Goal: Task Accomplishment & Management: Manage account settings

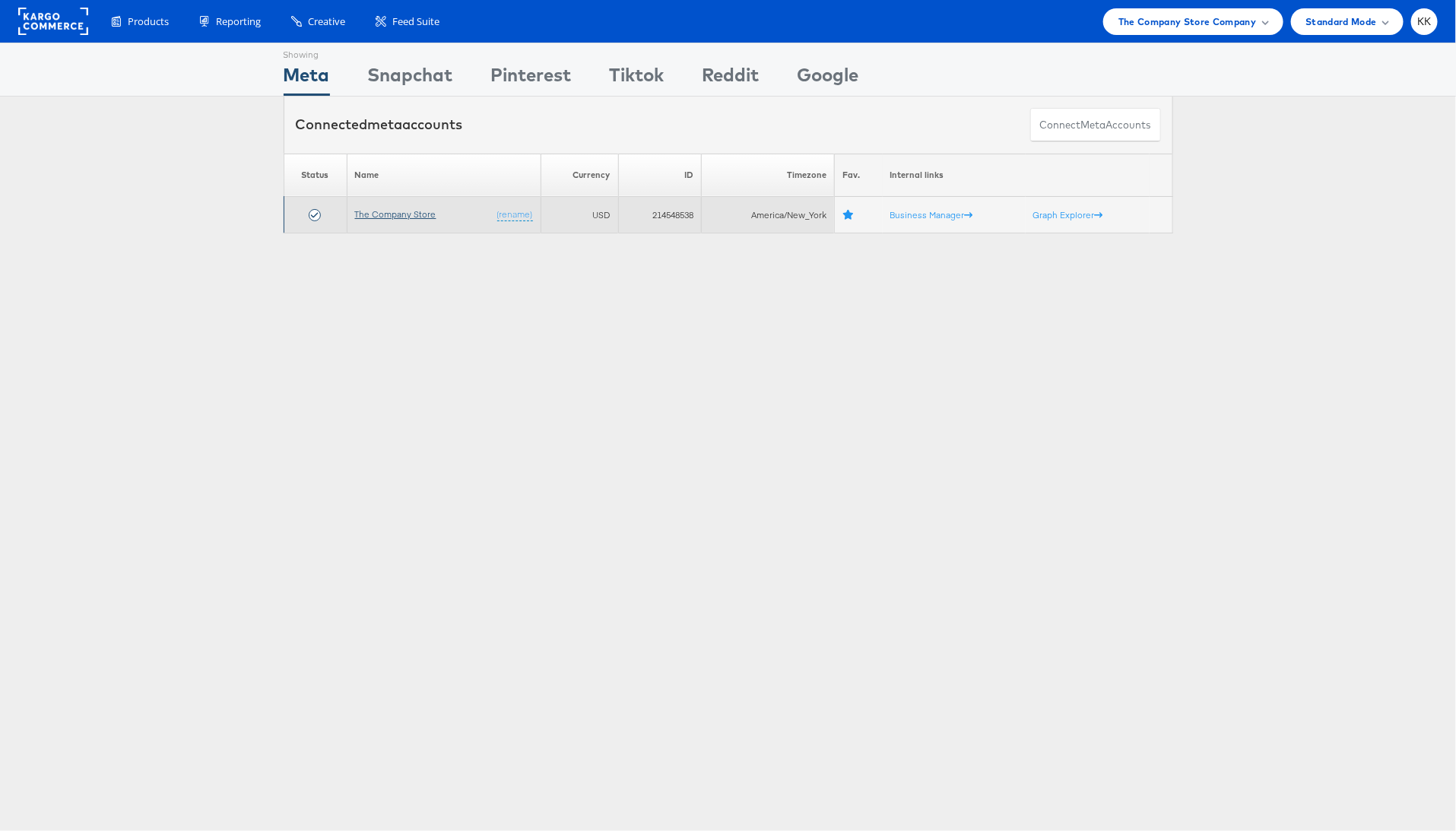
click at [416, 213] on link "The Company Store" at bounding box center [396, 214] width 81 height 11
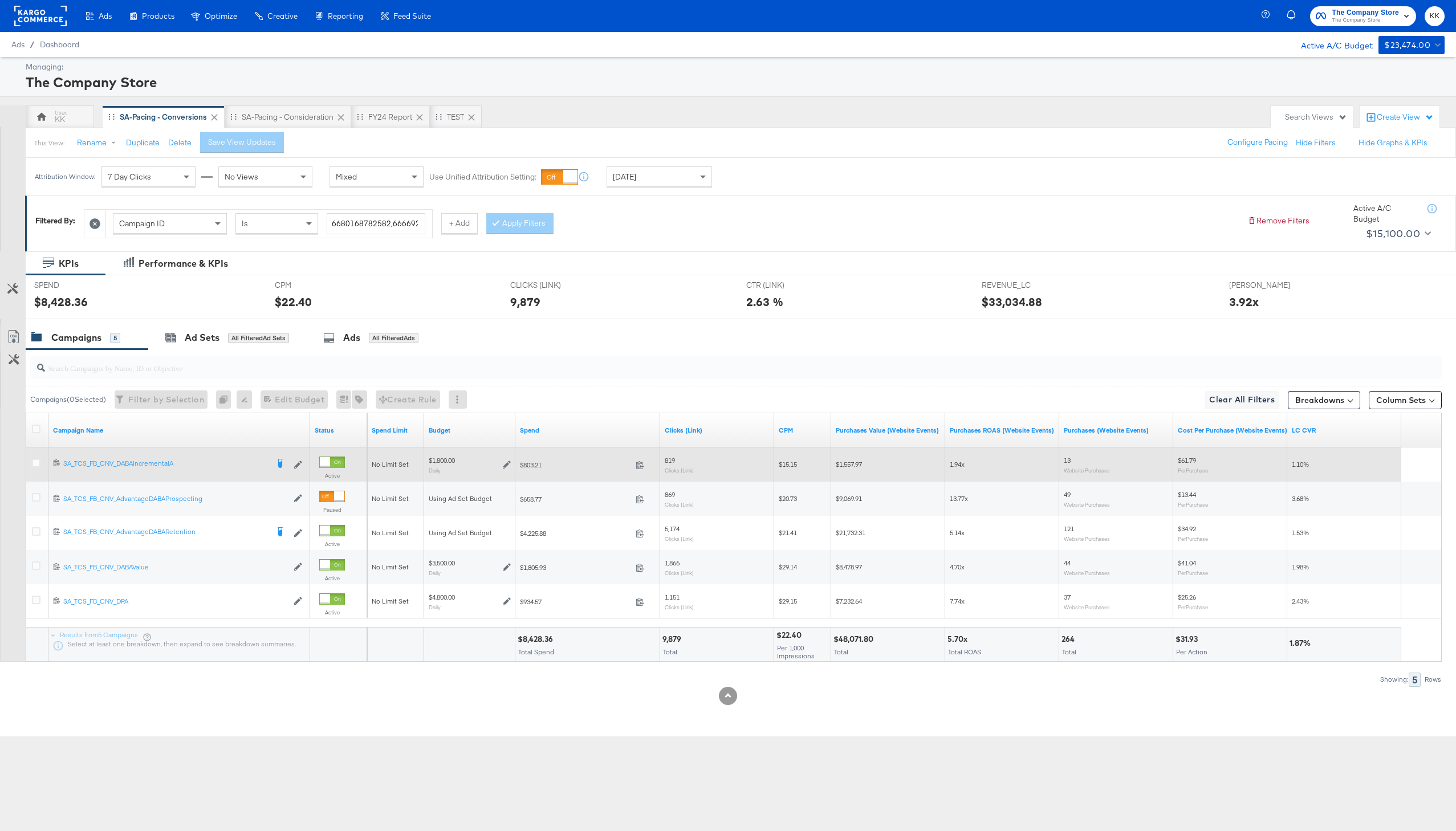
click at [29, 461] on div at bounding box center [38, 465] width 21 height 21
click at [35, 461] on icon at bounding box center [36, 463] width 9 height 9
click at [0, 0] on input "checkbox" at bounding box center [0, 0] width 0 height 0
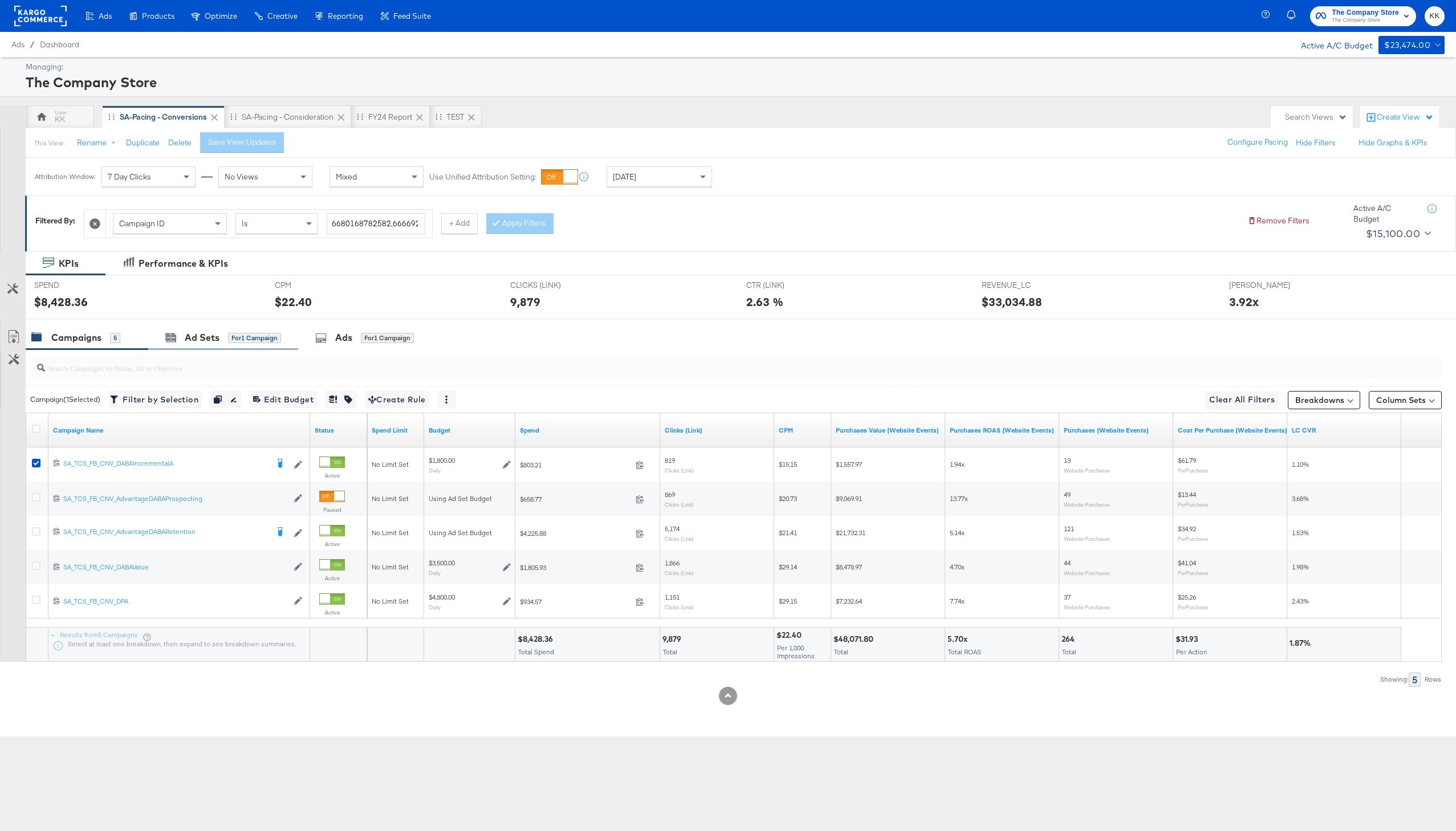
click at [212, 346] on div "Ad Sets for 1 Campaign" at bounding box center [223, 337] width 150 height 24
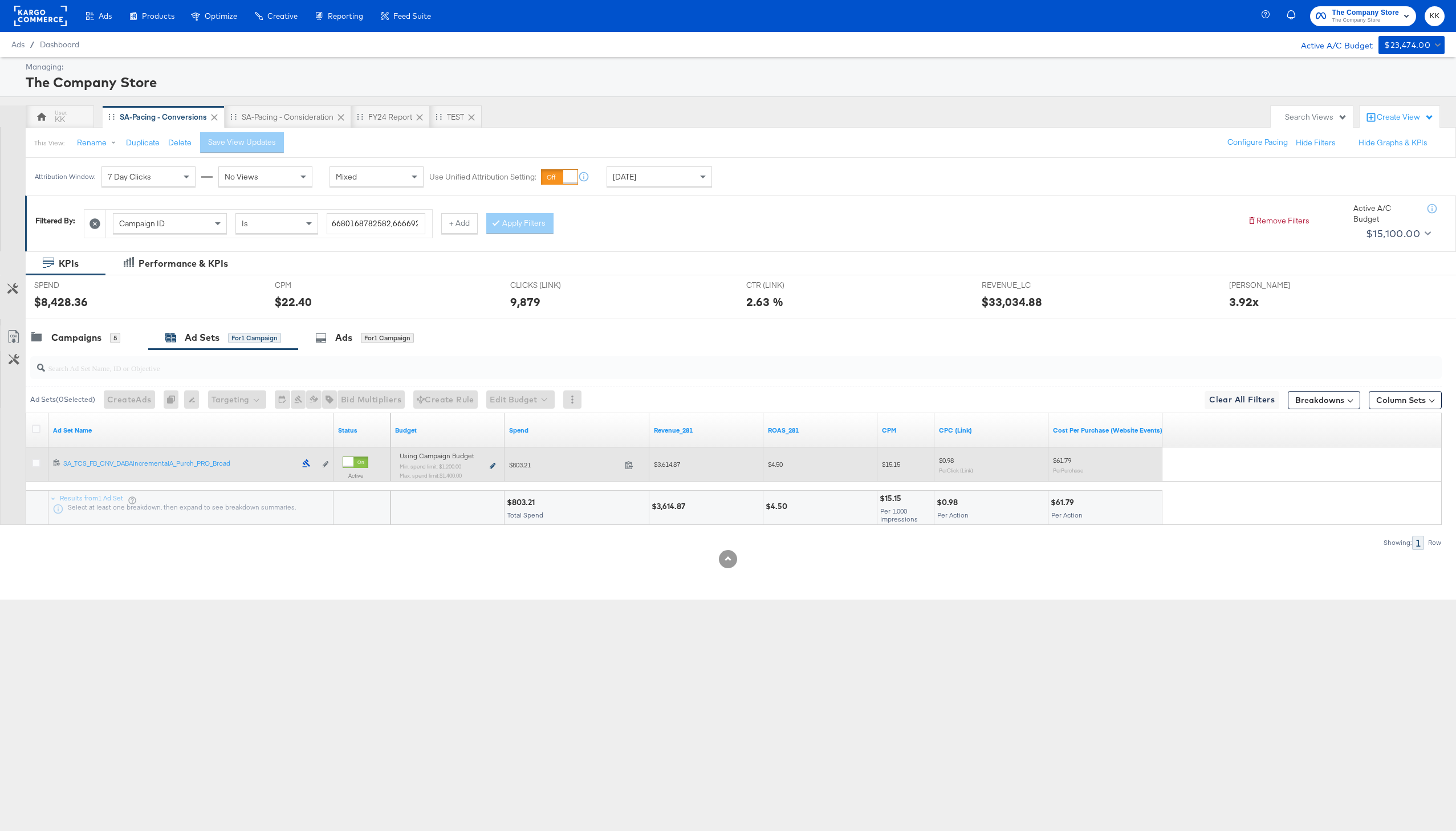
click at [493, 468] on icon at bounding box center [492, 466] width 5 height 6
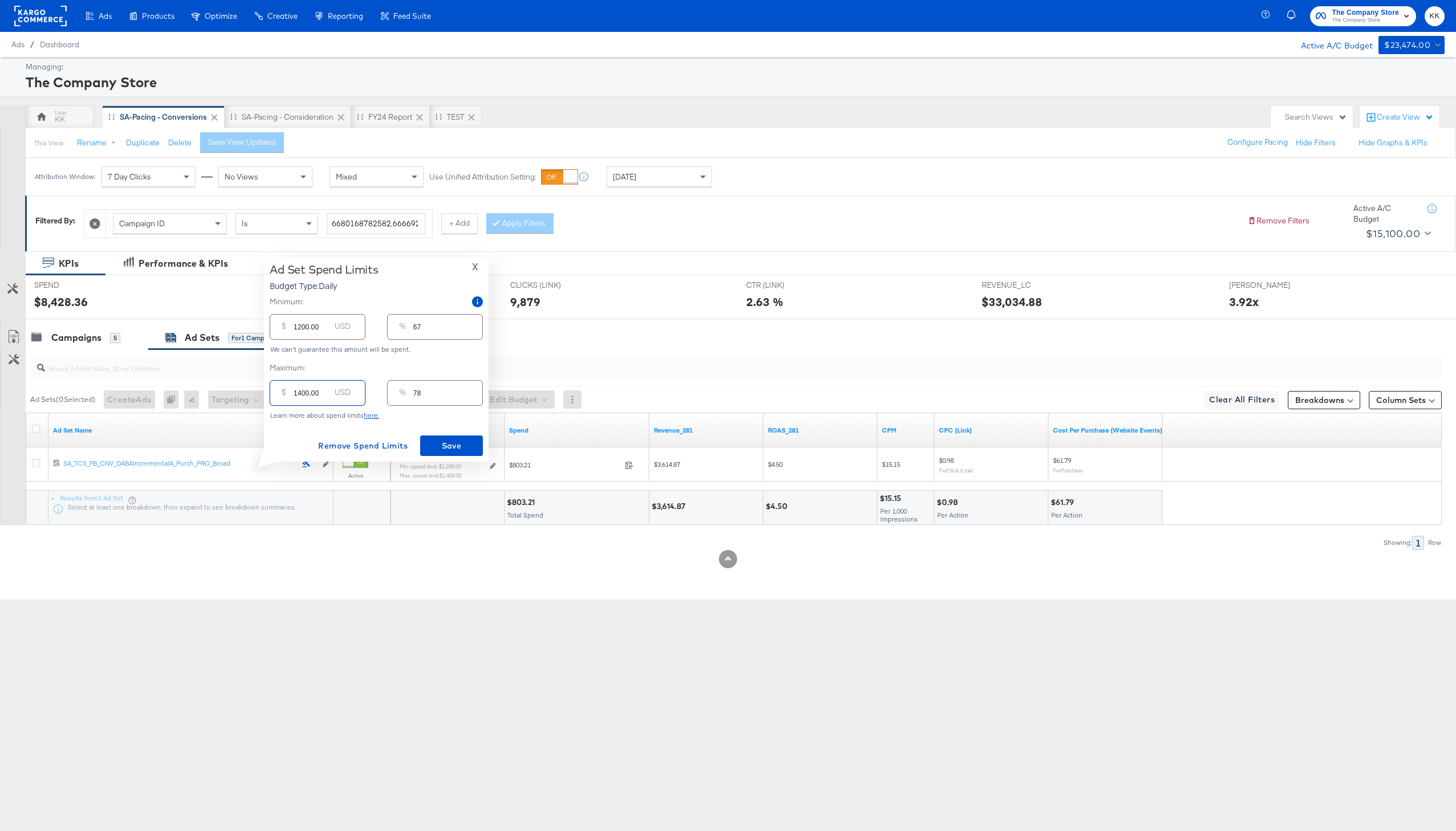
click at [301, 395] on input "1400.00" at bounding box center [312, 388] width 37 height 24
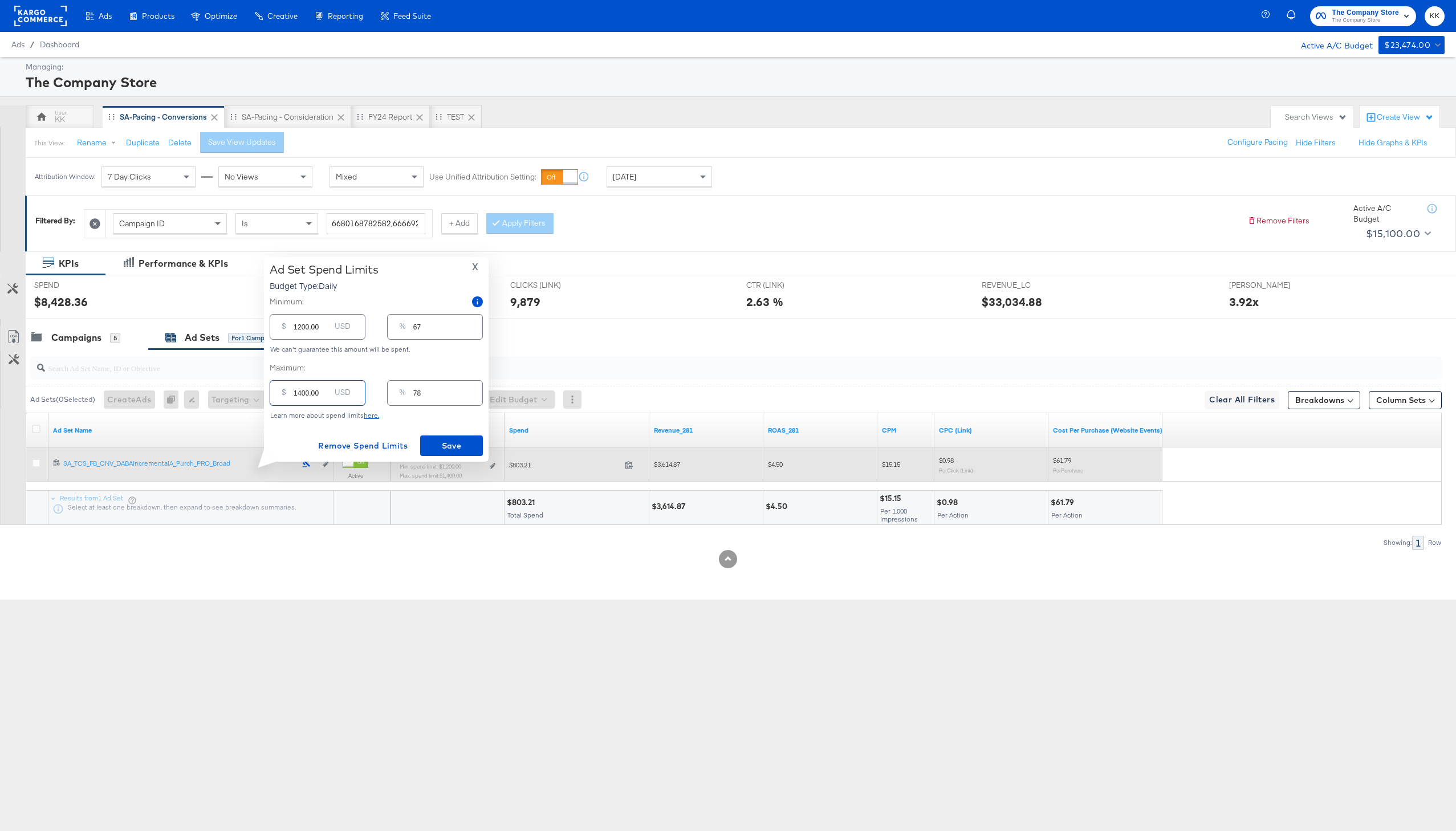
type input "100.00"
type input "6"
type input "1200.00"
type input "67"
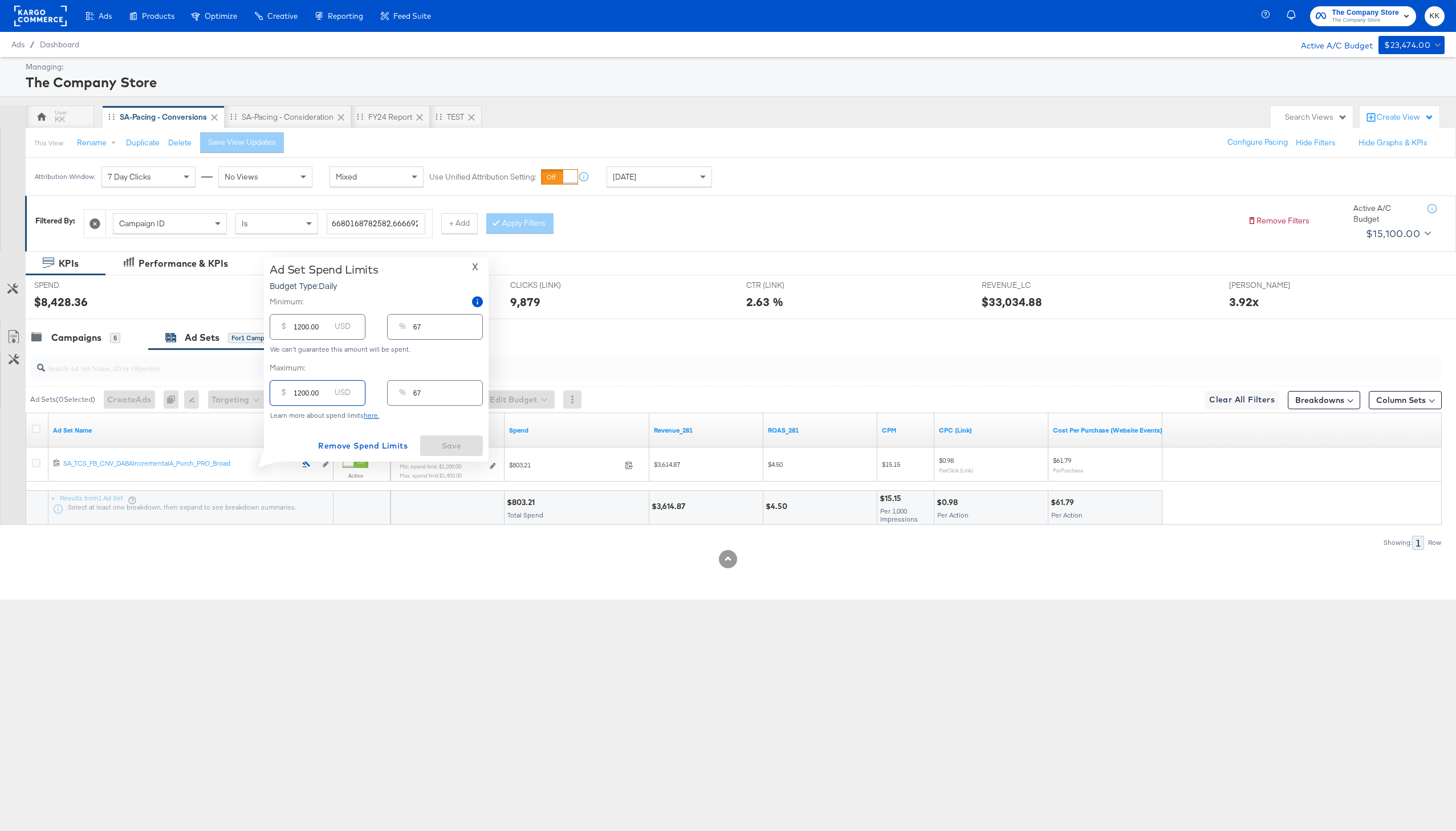
type input "1200.00"
drag, startPoint x: 303, startPoint y: 328, endPoint x: 276, endPoint y: 328, distance: 27.0
click at [276, 328] on div "$ 1200.00 USD" at bounding box center [317, 327] width 96 height 26
type input "900.00"
type input "50"
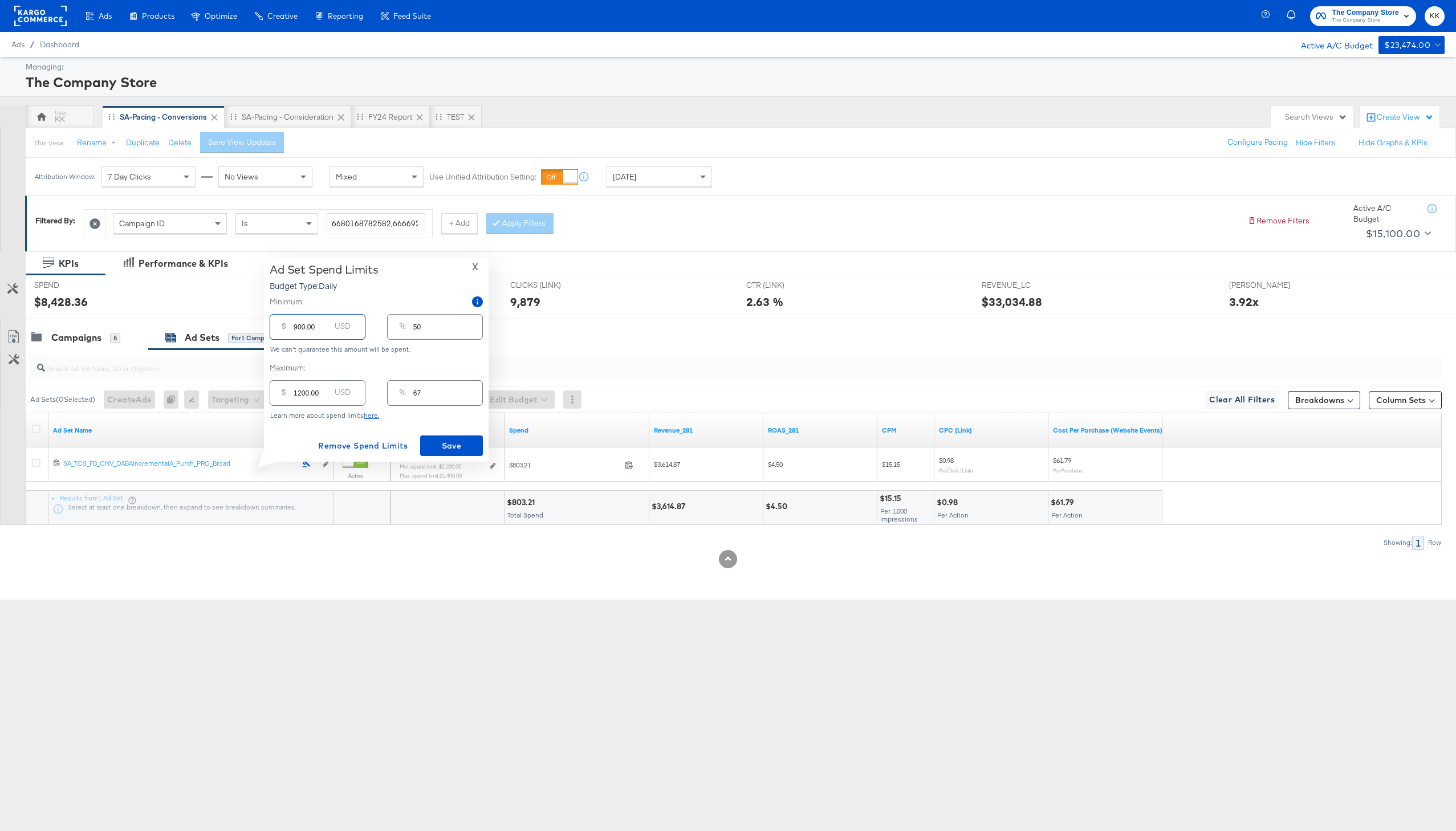
type input "00.00"
type input "0"
type input "800.00"
type input "44"
type input "800.00"
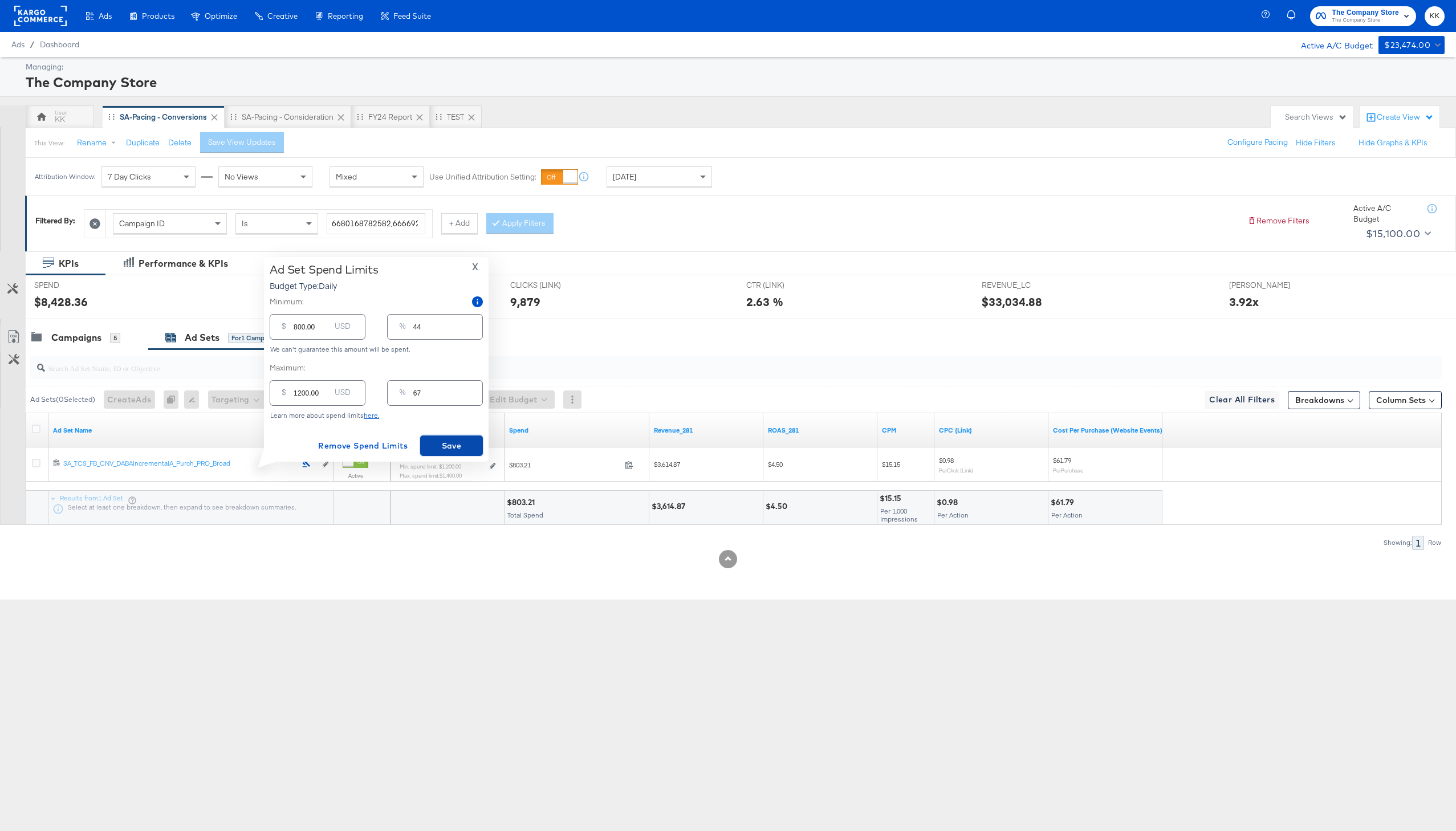
click at [455, 450] on span "Save" at bounding box center [451, 446] width 54 height 14
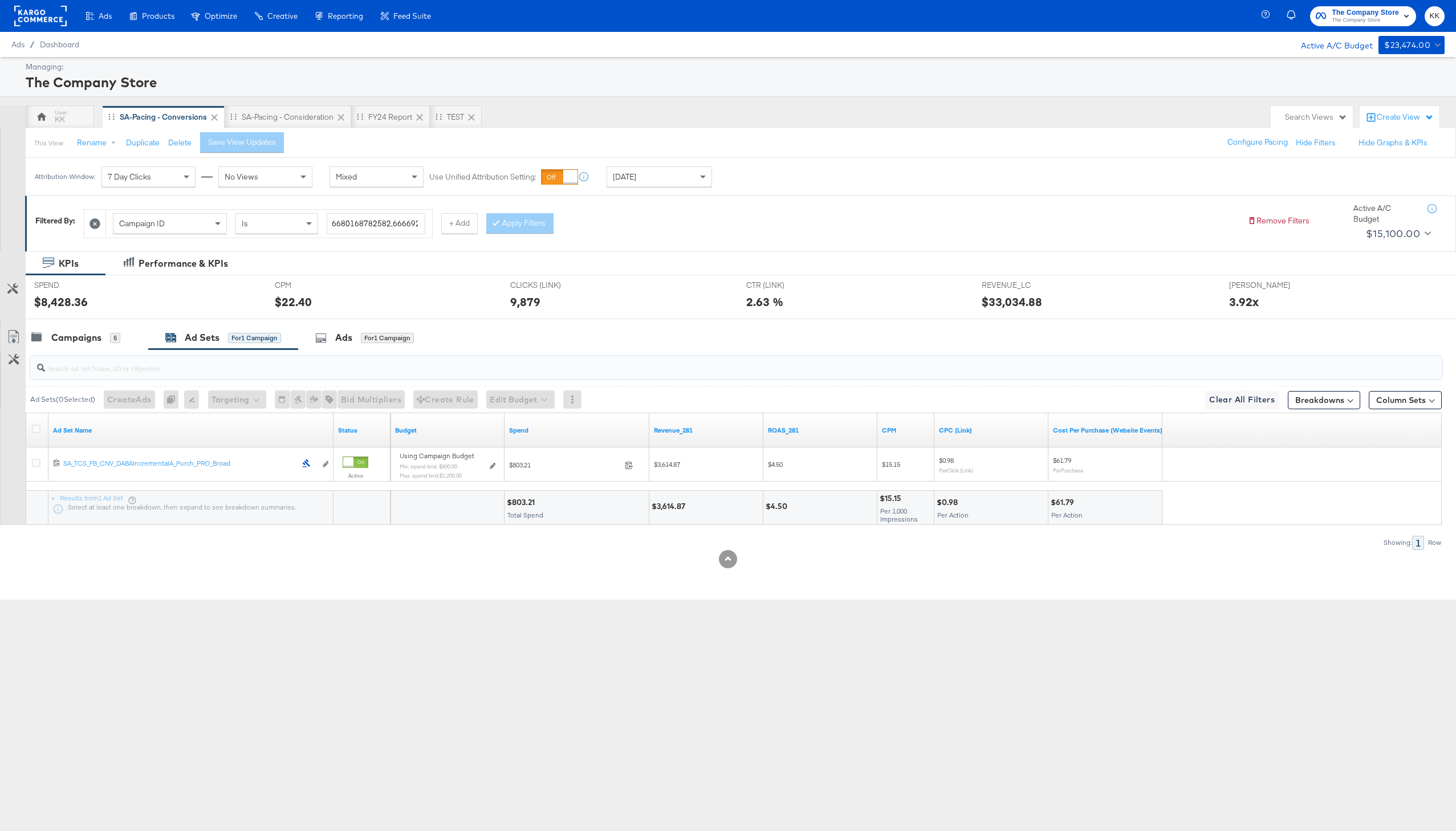
click at [71, 352] on input "search" at bounding box center [677, 363] width 1264 height 23
click at [74, 334] on div "Campaigns" at bounding box center [76, 338] width 50 height 13
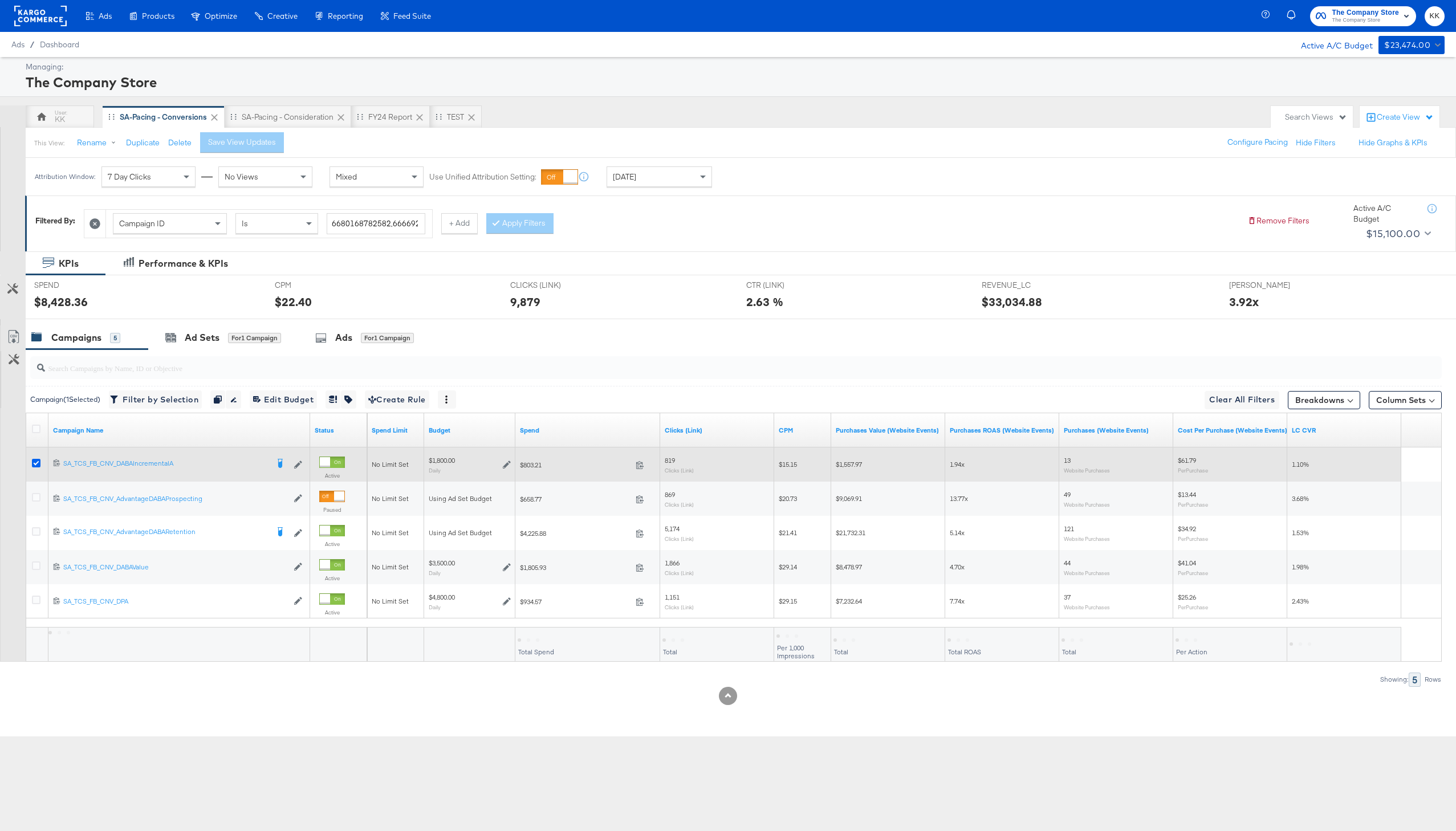
click at [40, 460] on icon at bounding box center [36, 463] width 9 height 9
click at [0, 0] on input "checkbox" at bounding box center [0, 0] width 0 height 0
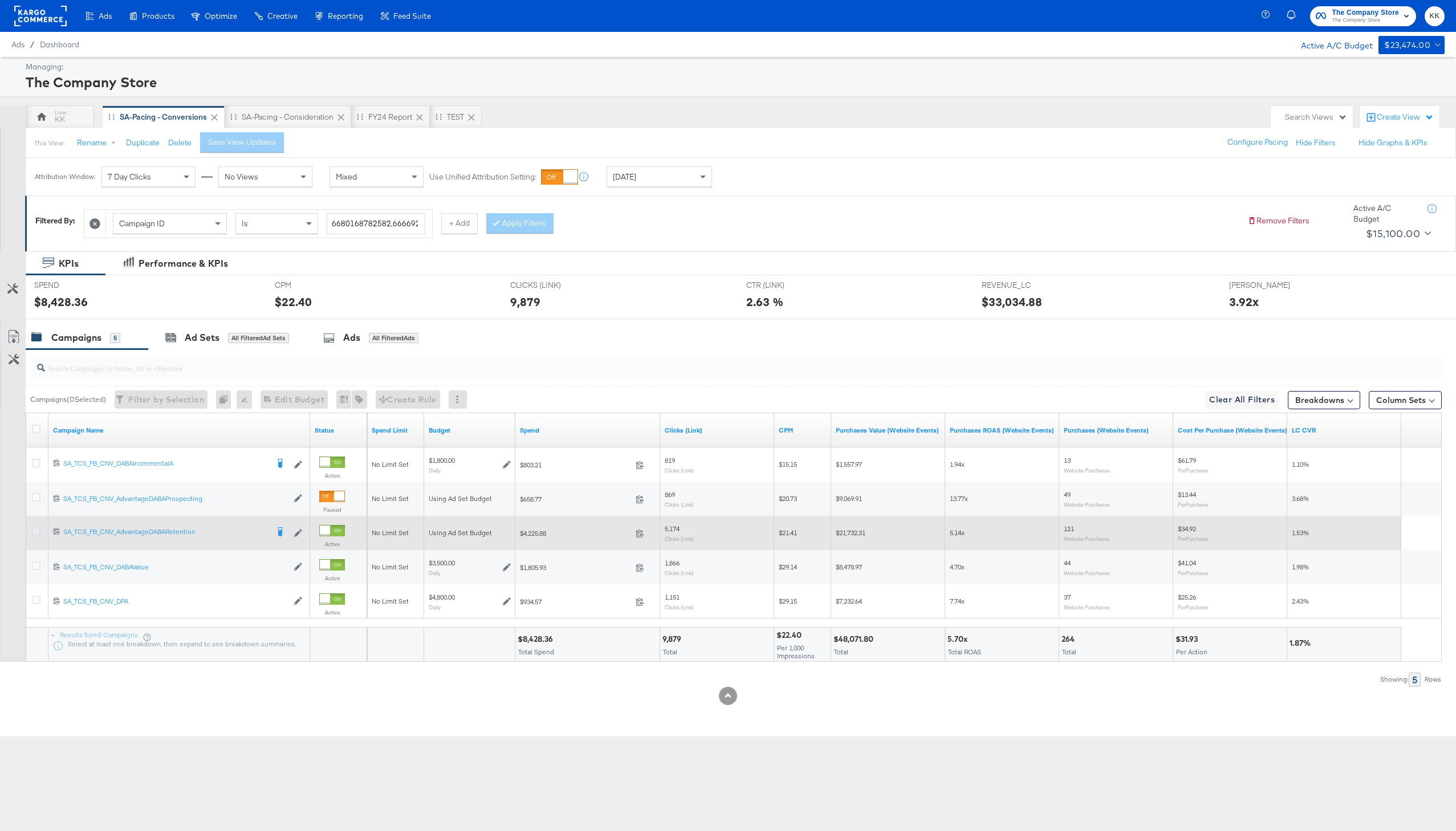
click at [40, 532] on icon at bounding box center [36, 531] width 9 height 9
click at [0, 0] on input "checkbox" at bounding box center [0, 0] width 0 height 0
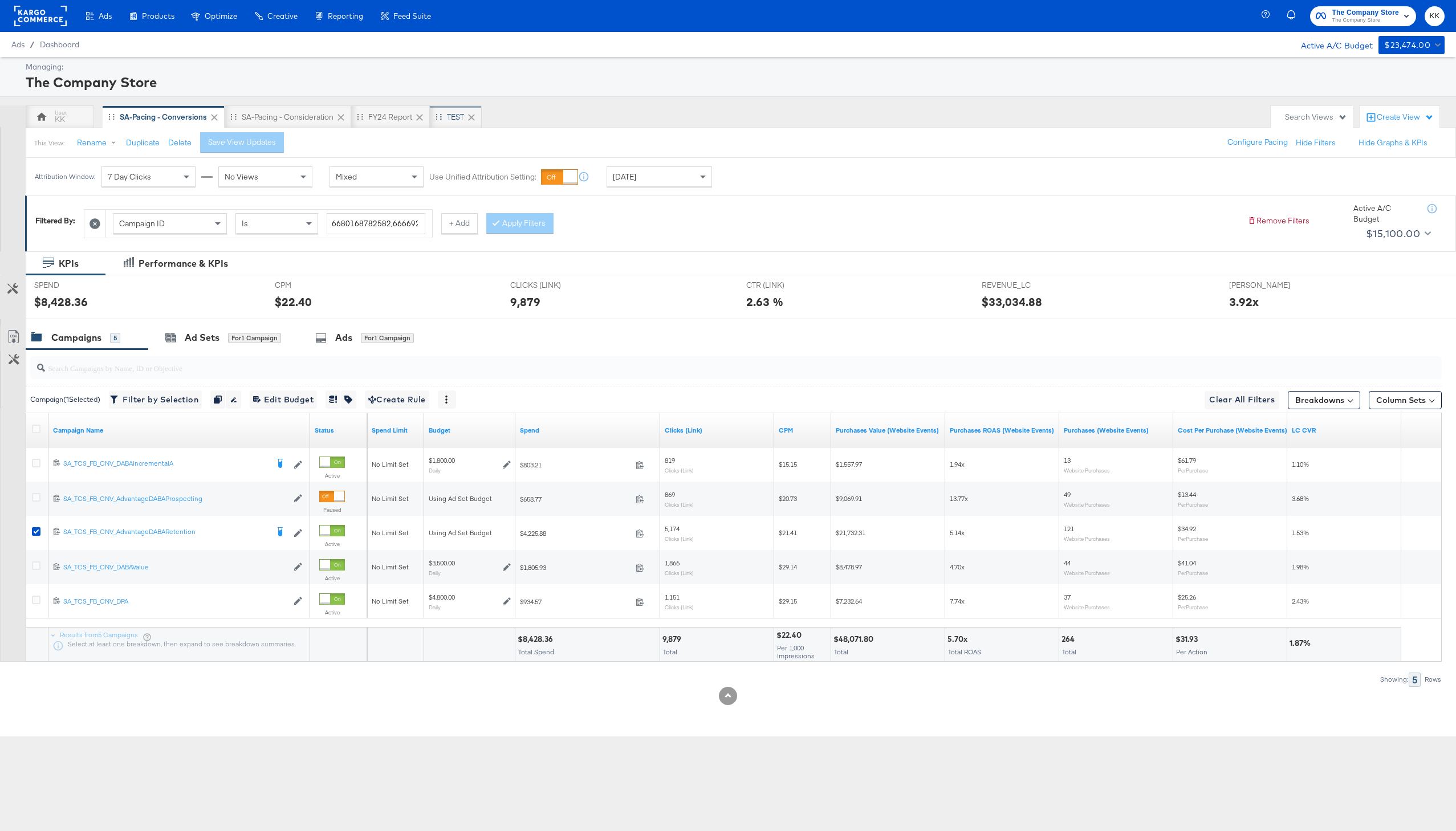
click at [446, 115] on div "TEST" at bounding box center [455, 116] width 52 height 23
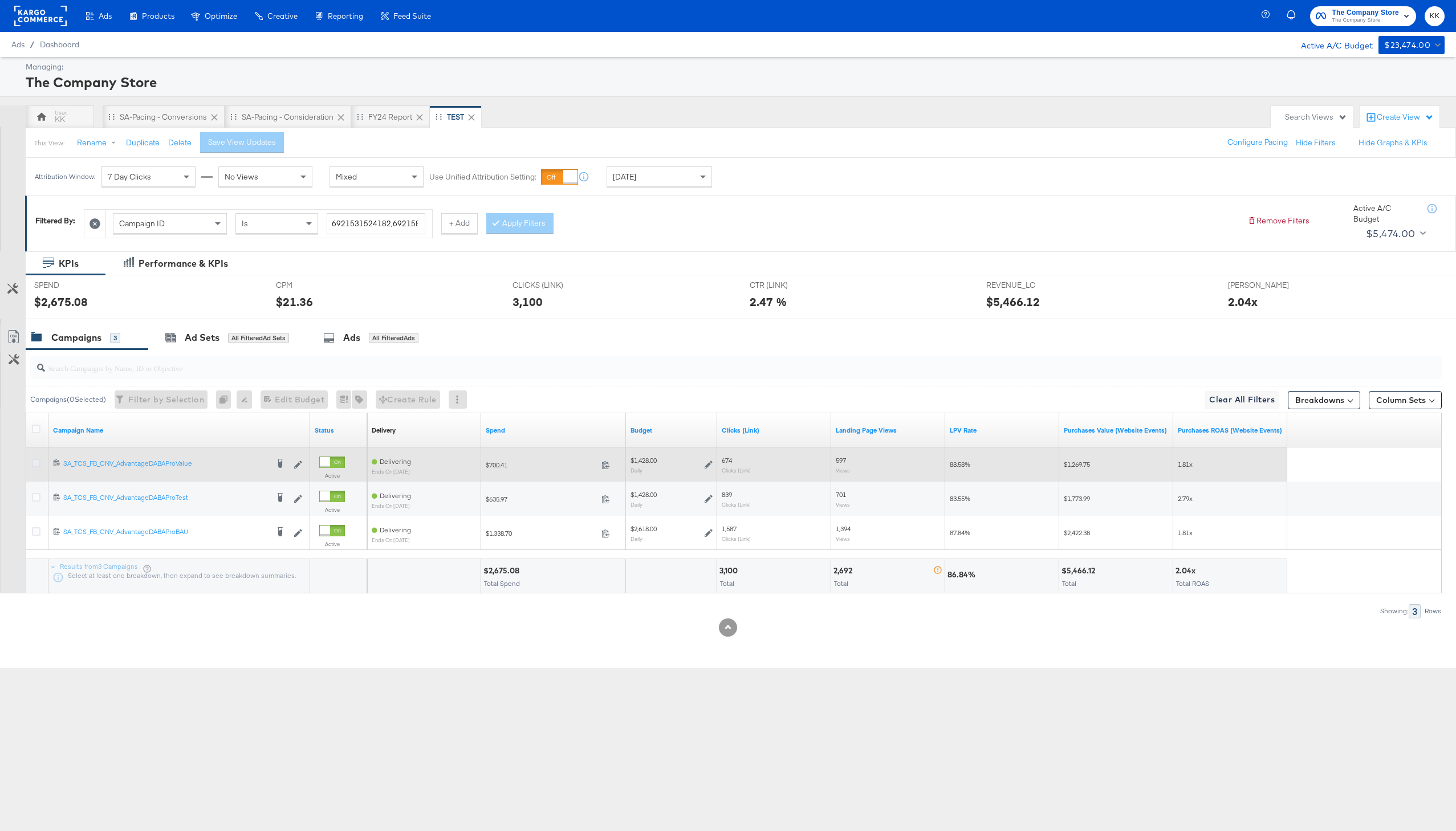
click at [37, 461] on icon at bounding box center [36, 463] width 9 height 9
click at [0, 0] on input "checkbox" at bounding box center [0, 0] width 0 height 0
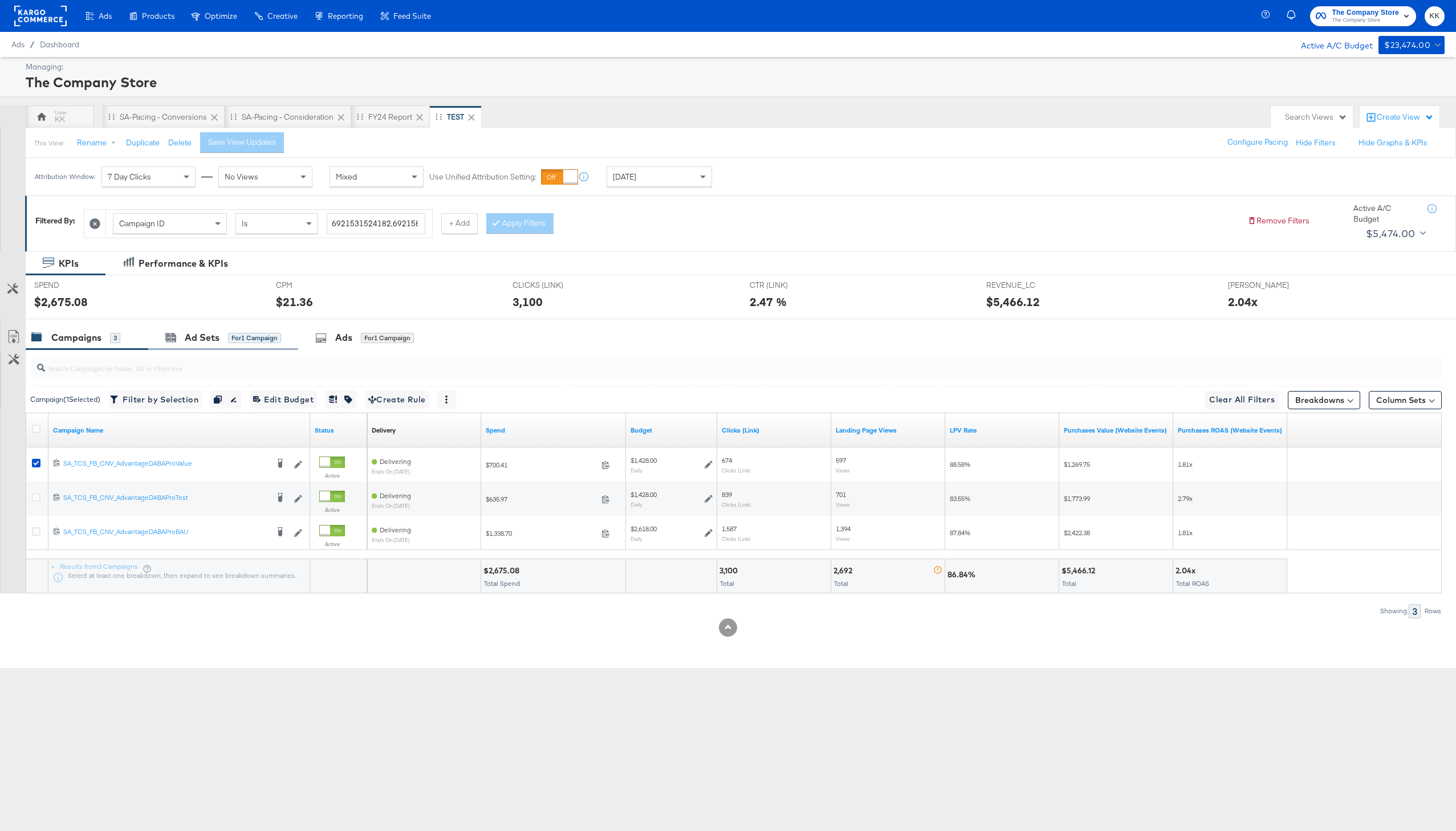
click at [185, 349] on div "Ad Sets for 1 Campaign" at bounding box center [223, 337] width 150 height 24
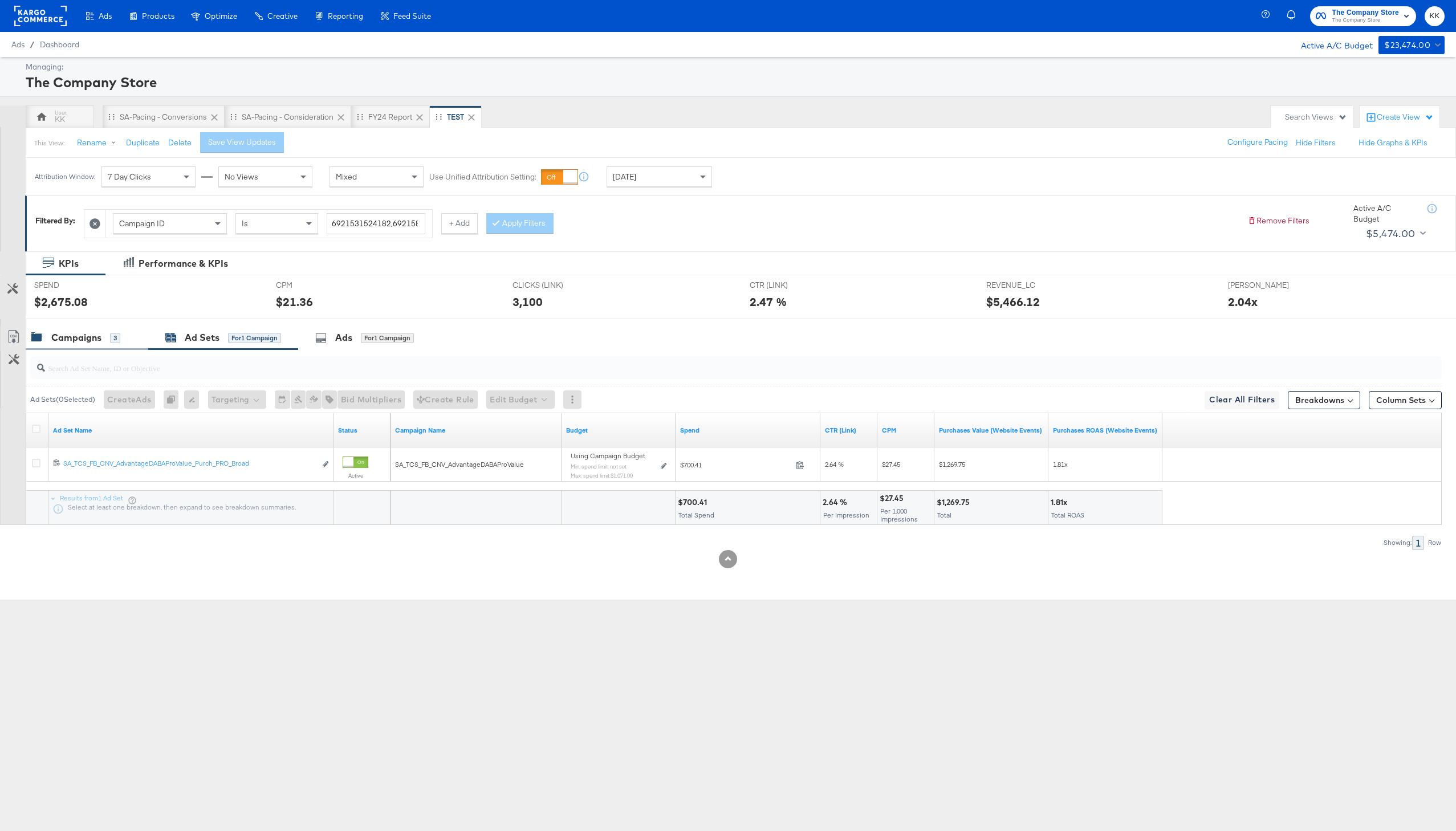
click at [117, 344] on div "Campaigns 3" at bounding box center [86, 337] width 122 height 24
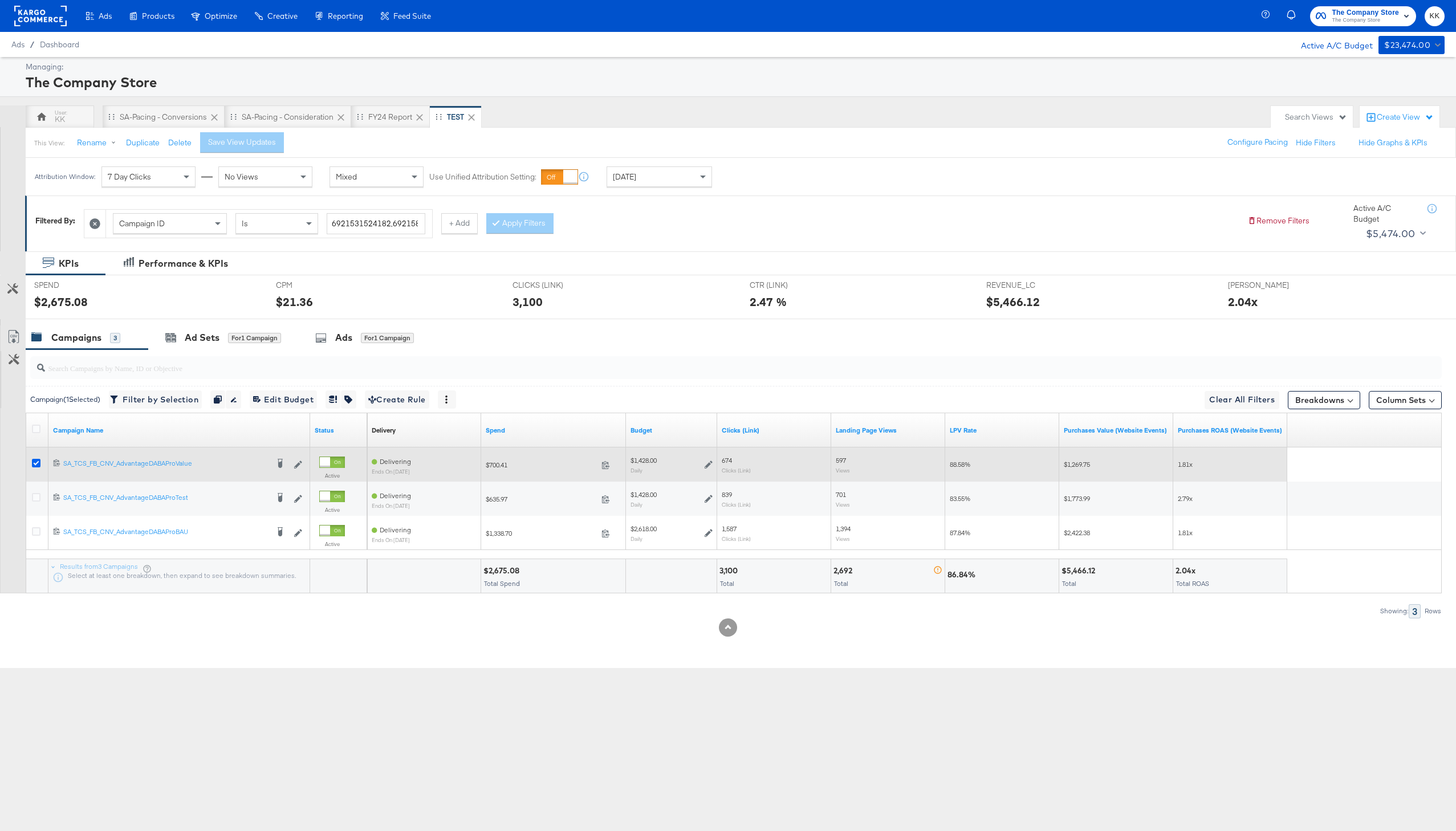
click at [36, 461] on icon at bounding box center [36, 463] width 9 height 9
click at [0, 0] on input "checkbox" at bounding box center [0, 0] width 0 height 0
